Goal: Information Seeking & Learning: Learn about a topic

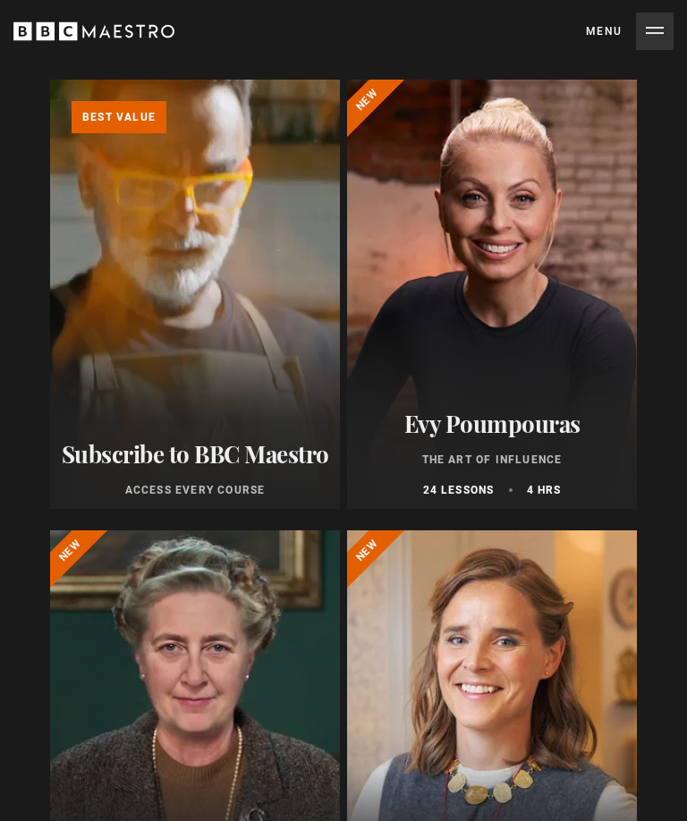
scroll to position [178, 0]
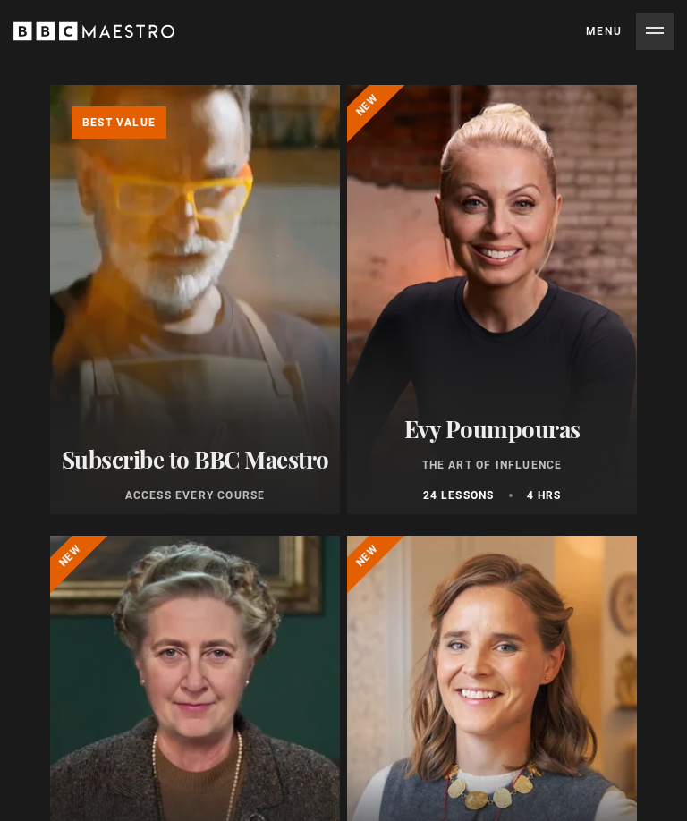
click at [121, 116] on p "Best value" at bounding box center [119, 122] width 95 height 32
click at [101, 123] on p "Best value" at bounding box center [119, 122] width 95 height 32
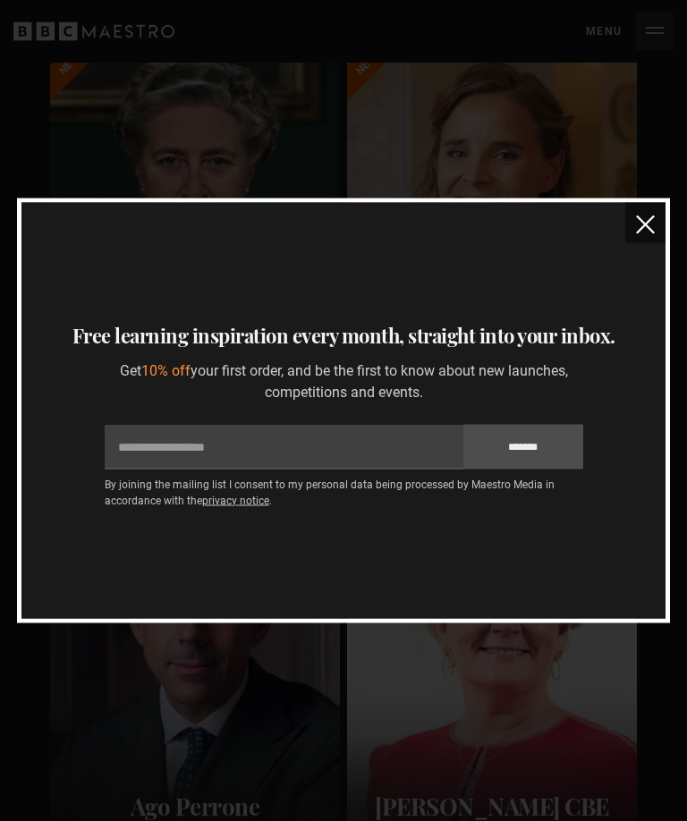
scroll to position [0, 0]
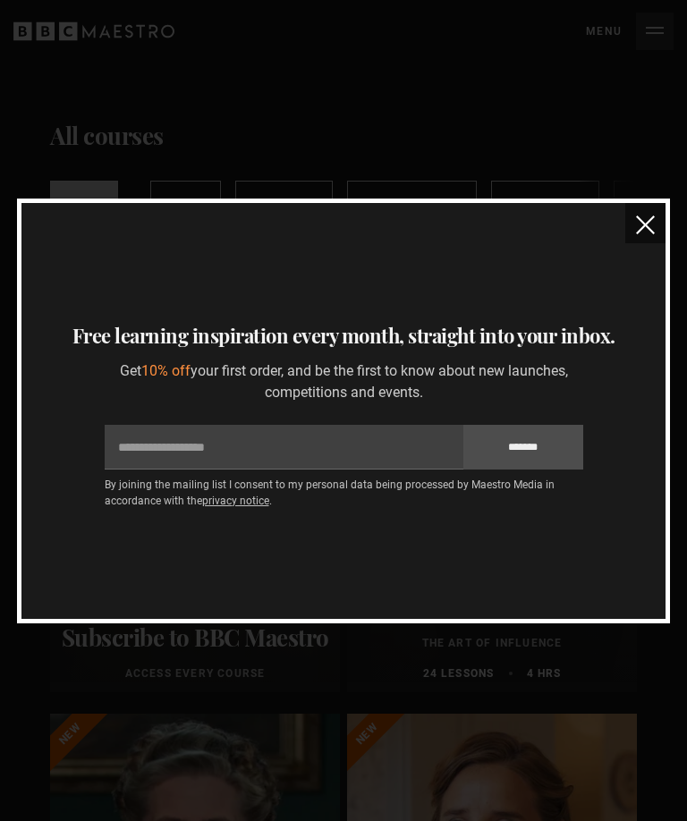
click at [643, 219] on img "close" at bounding box center [645, 224] width 19 height 19
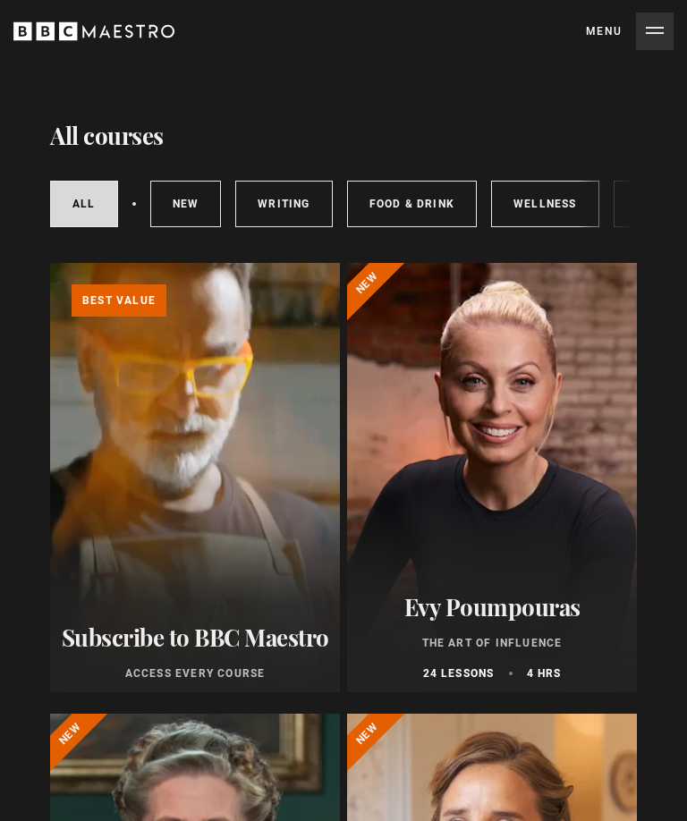
click at [656, 19] on button "Menu Close" at bounding box center [630, 32] width 88 height 38
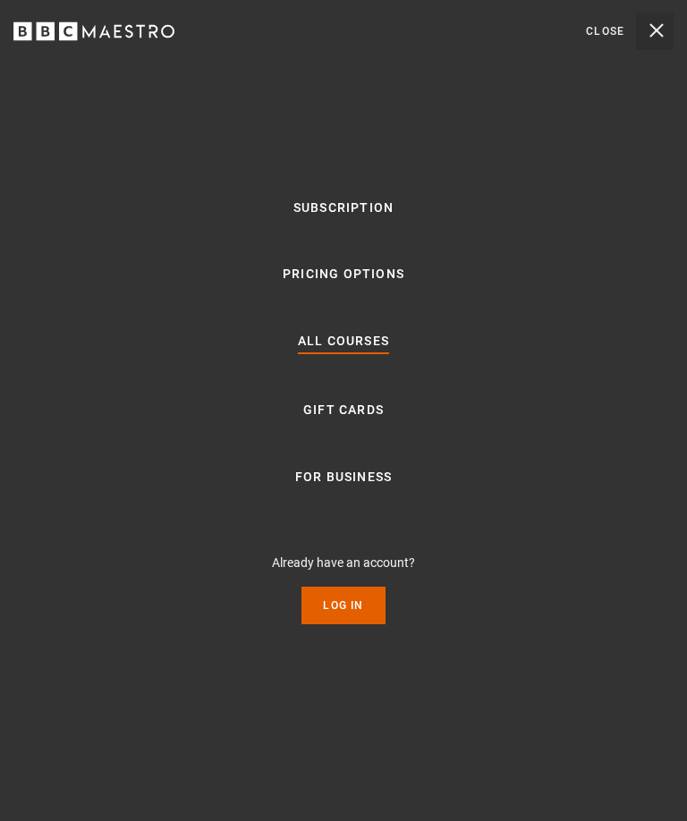
click at [312, 274] on link "Pricing Options" at bounding box center [344, 274] width 122 height 21
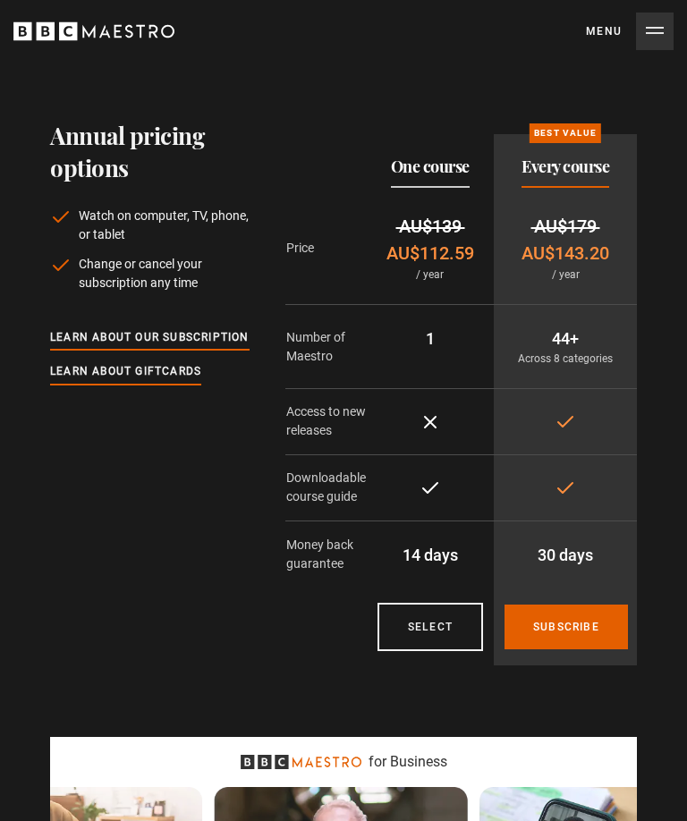
click at [648, 30] on button "Menu Close" at bounding box center [630, 32] width 88 height 38
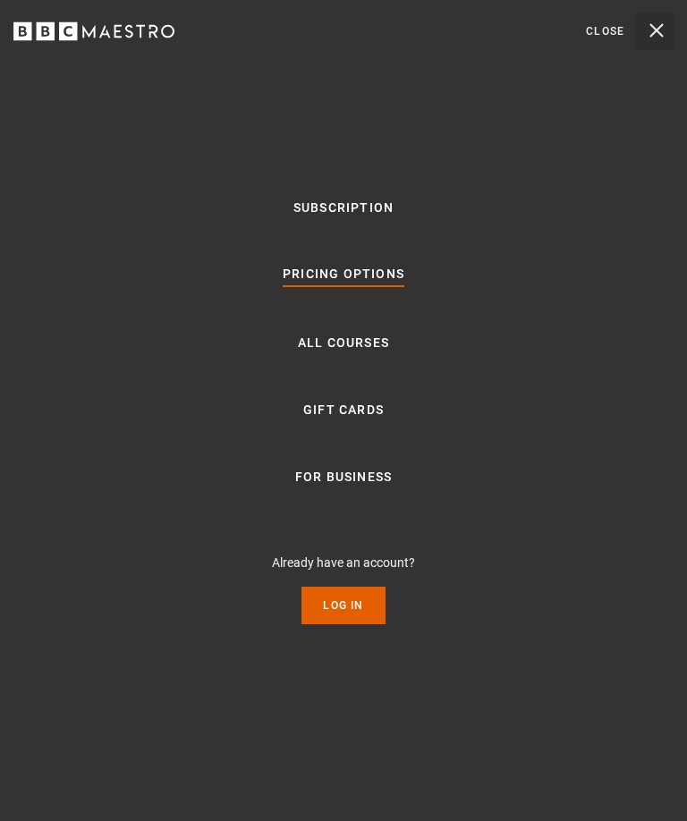
click at [316, 346] on link "All Courses" at bounding box center [343, 343] width 91 height 21
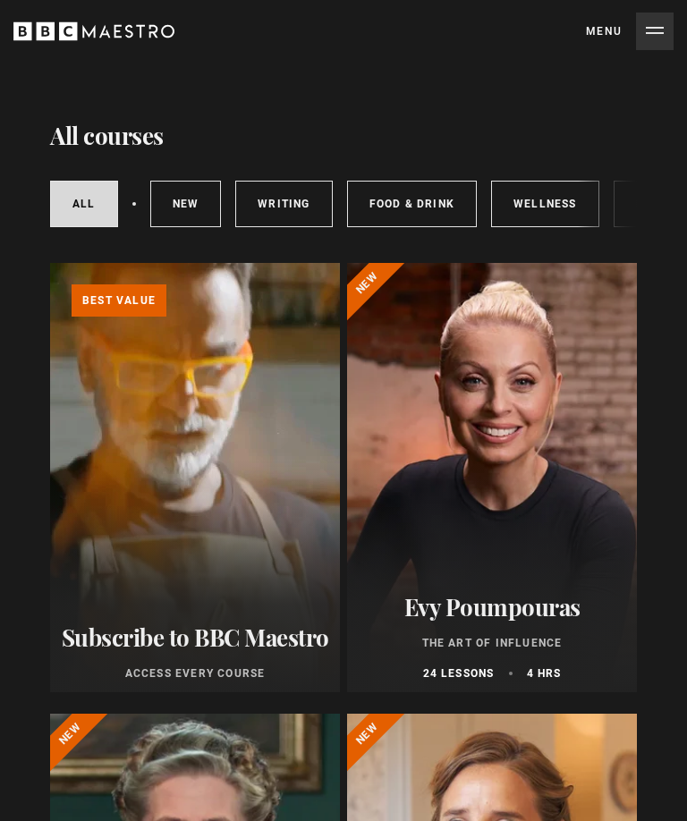
click at [288, 202] on link "Writing" at bounding box center [283, 204] width 97 height 46
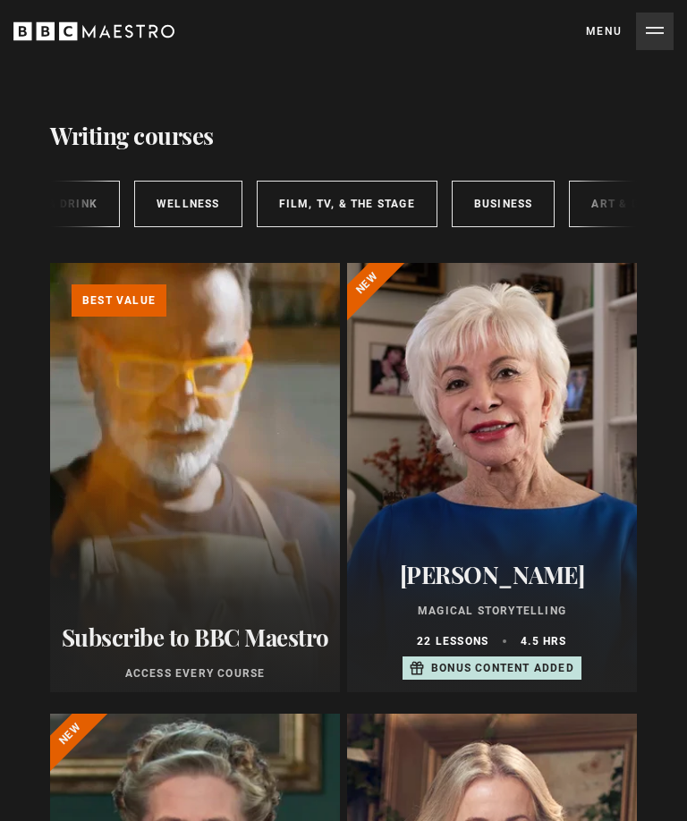
scroll to position [0, 398]
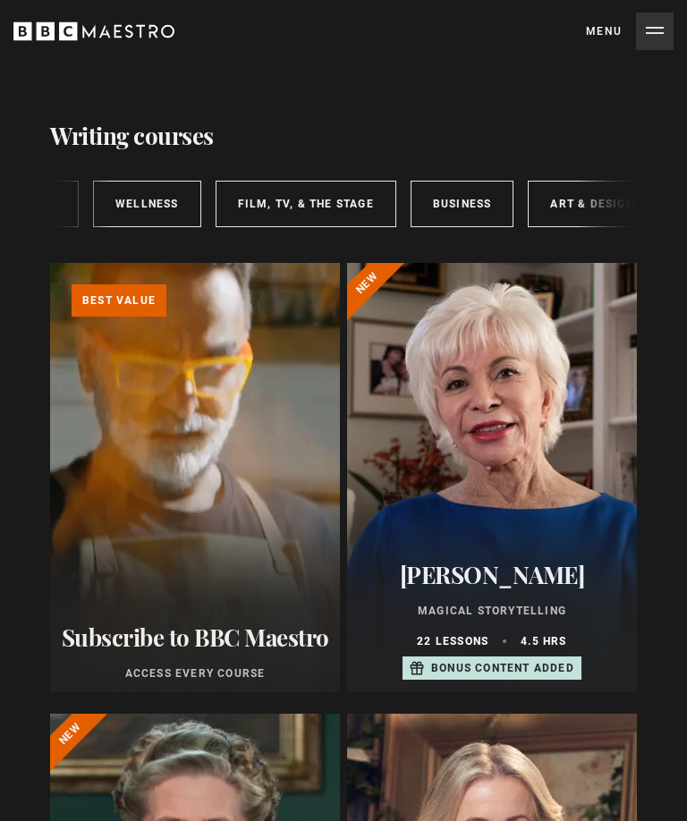
click at [291, 206] on link "Film, TV, & The Stage" at bounding box center [305, 204] width 181 height 46
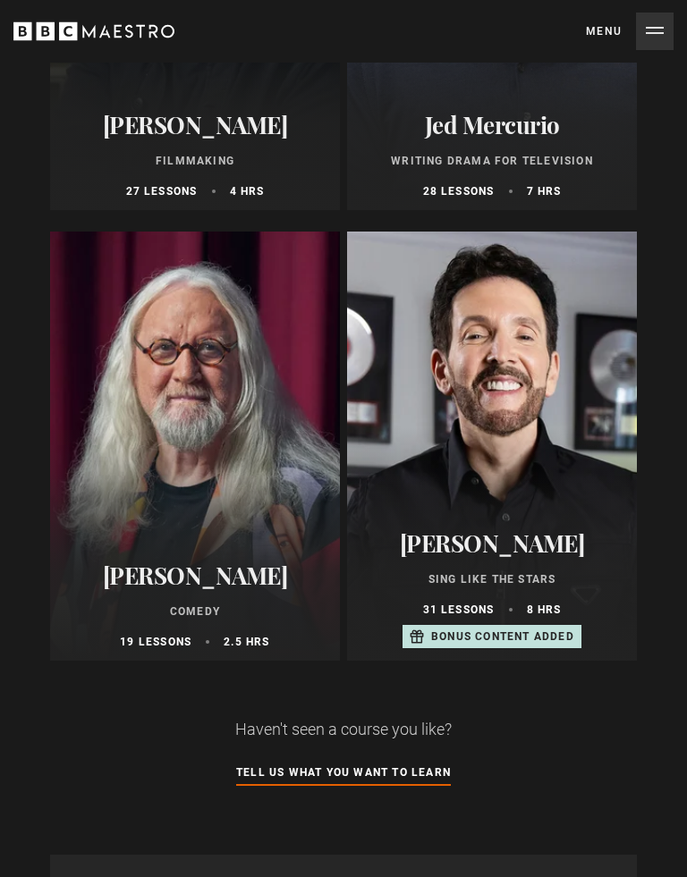
scroll to position [1438, 0]
